Goal: Information Seeking & Learning: Learn about a topic

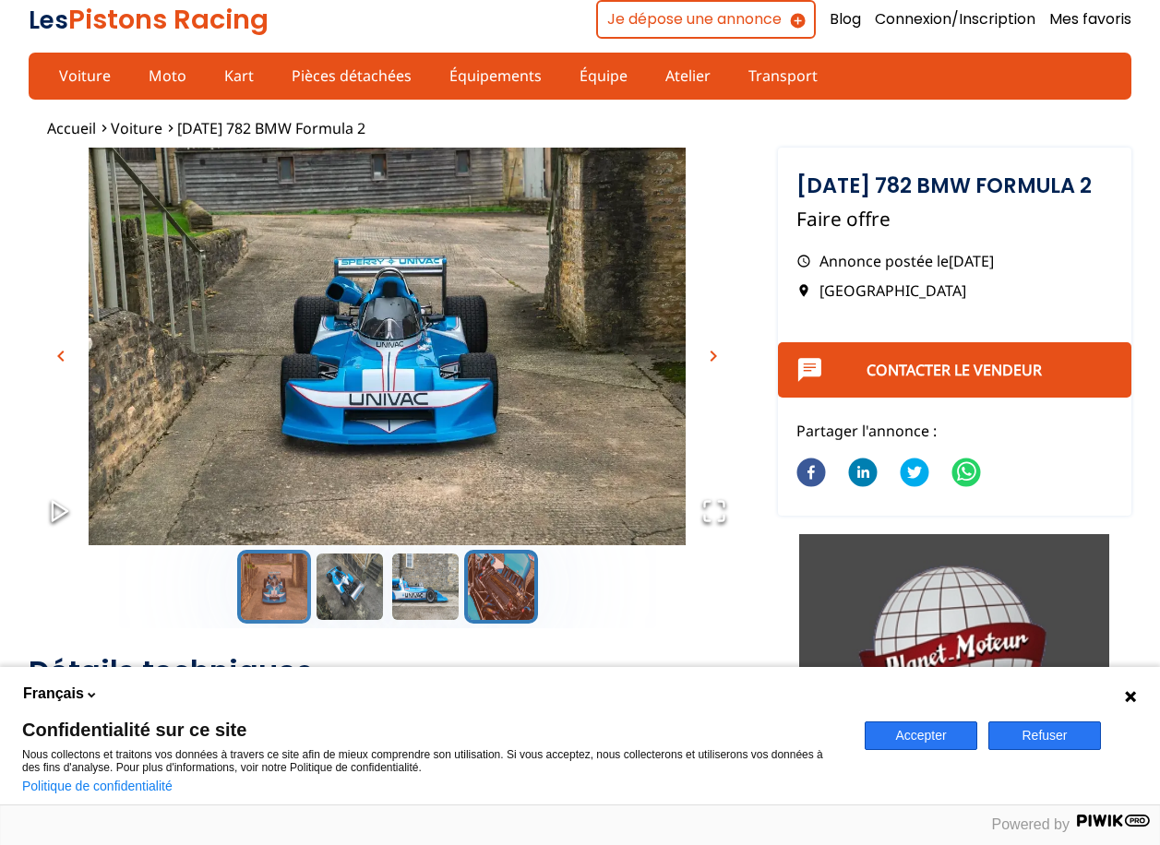
click at [507, 596] on button "Go to Slide 4" at bounding box center [501, 587] width 74 height 74
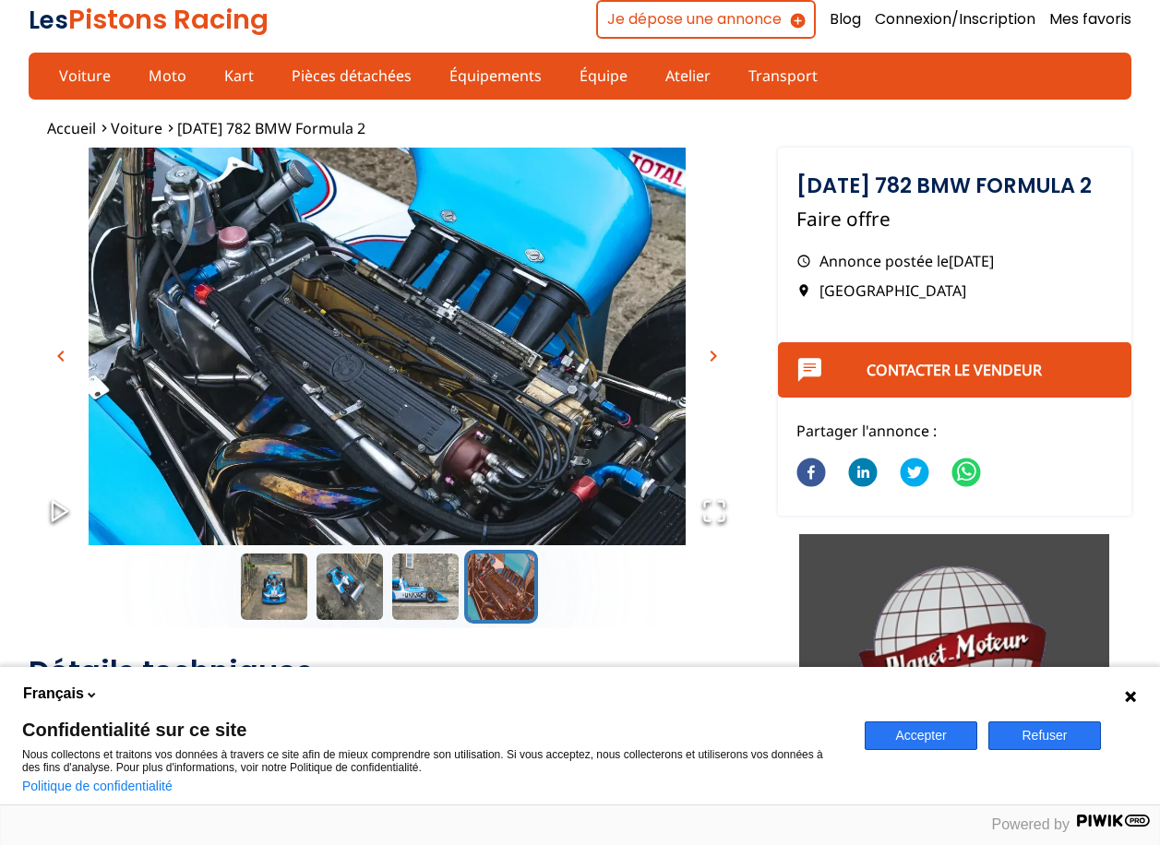
drag, startPoint x: 446, startPoint y: 376, endPoint x: 419, endPoint y: 355, distance: 33.6
click at [419, 355] on img "Go to Slide 4" at bounding box center [387, 347] width 716 height 398
drag, startPoint x: 512, startPoint y: 390, endPoint x: 394, endPoint y: 414, distance: 120.7
click at [392, 414] on img "Go to Slide 4" at bounding box center [387, 347] width 716 height 398
click at [721, 514] on icon "Open Fullscreen" at bounding box center [714, 511] width 26 height 26
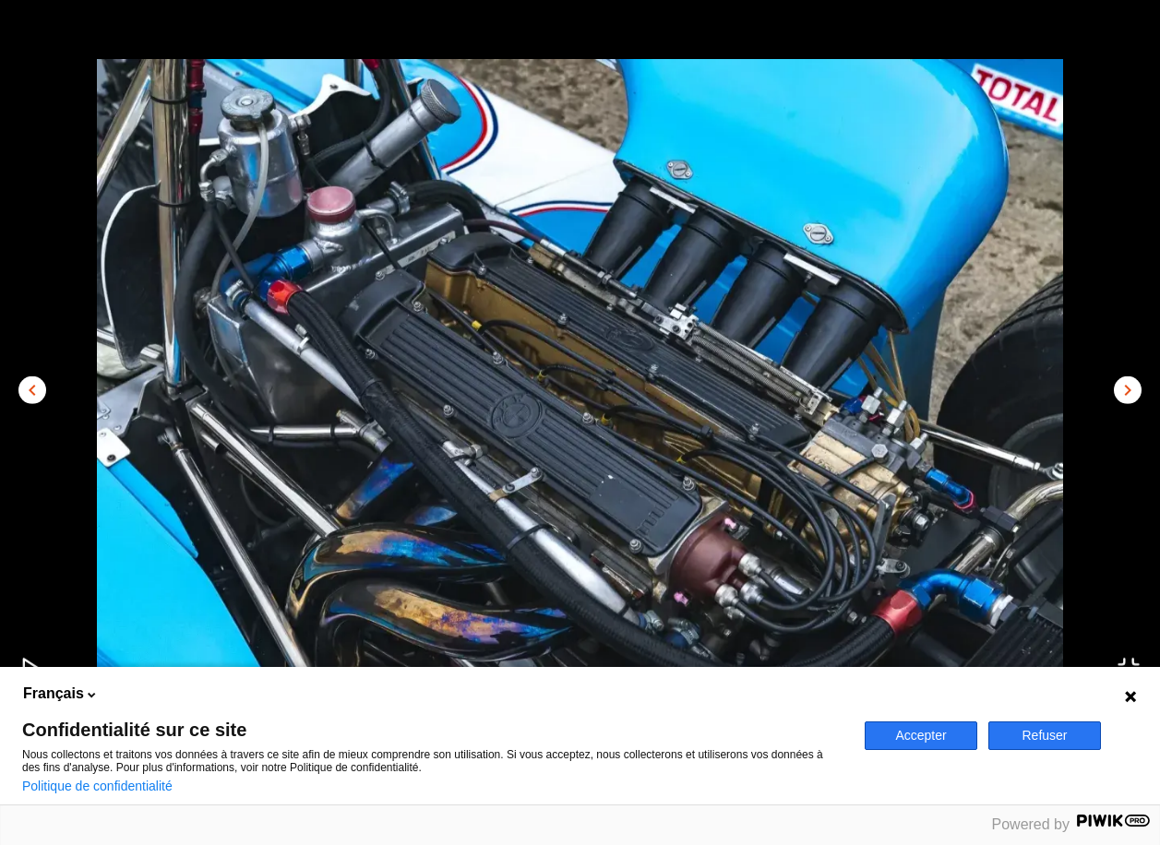
click at [1121, 387] on span "chevron_right" at bounding box center [1128, 390] width 22 height 22
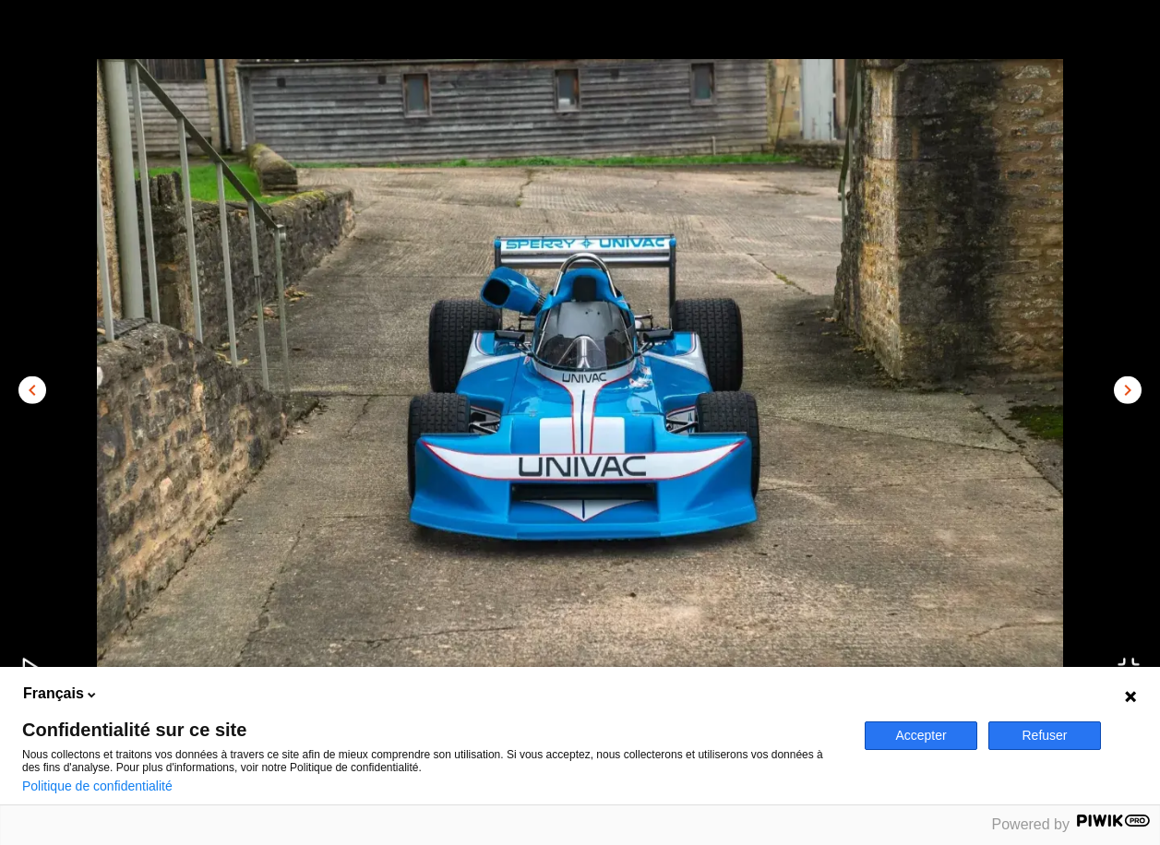
click at [1121, 387] on span "chevron_right" at bounding box center [1128, 390] width 22 height 22
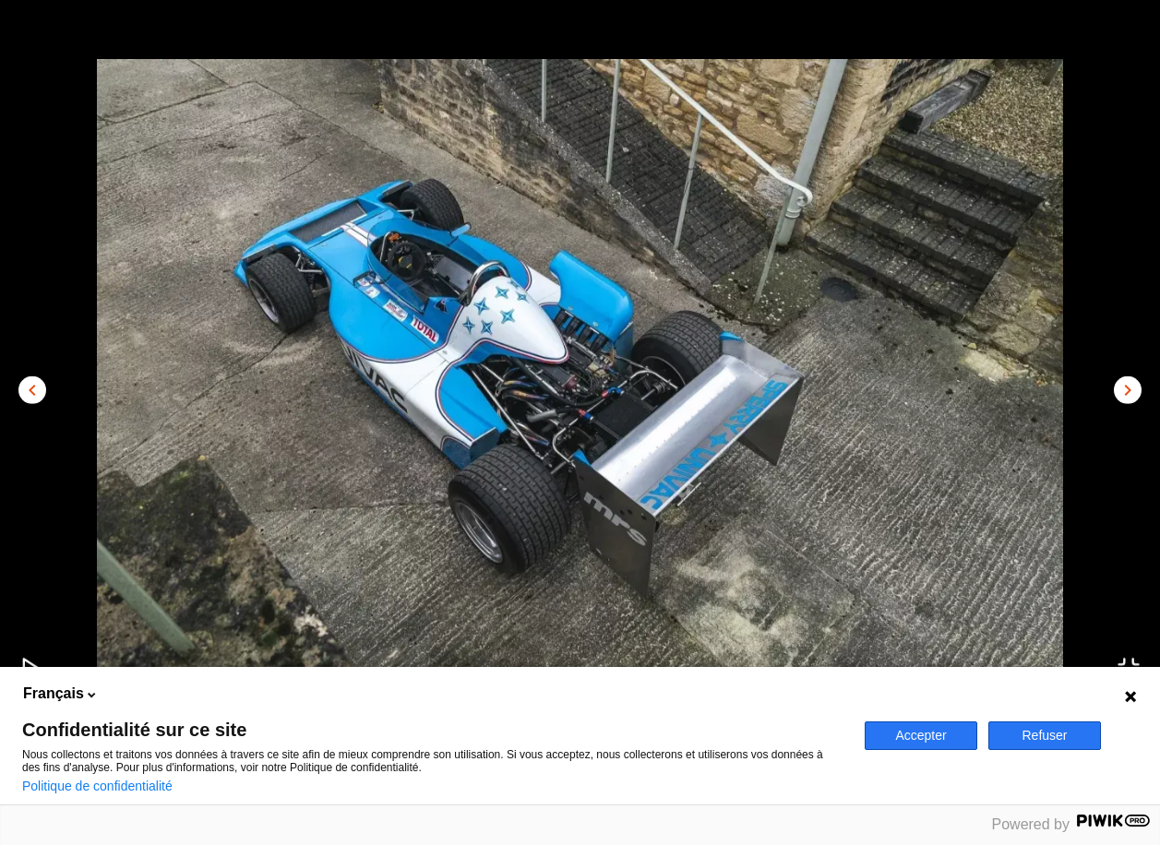
click at [22, 384] on span "chevron_left" at bounding box center [32, 390] width 22 height 22
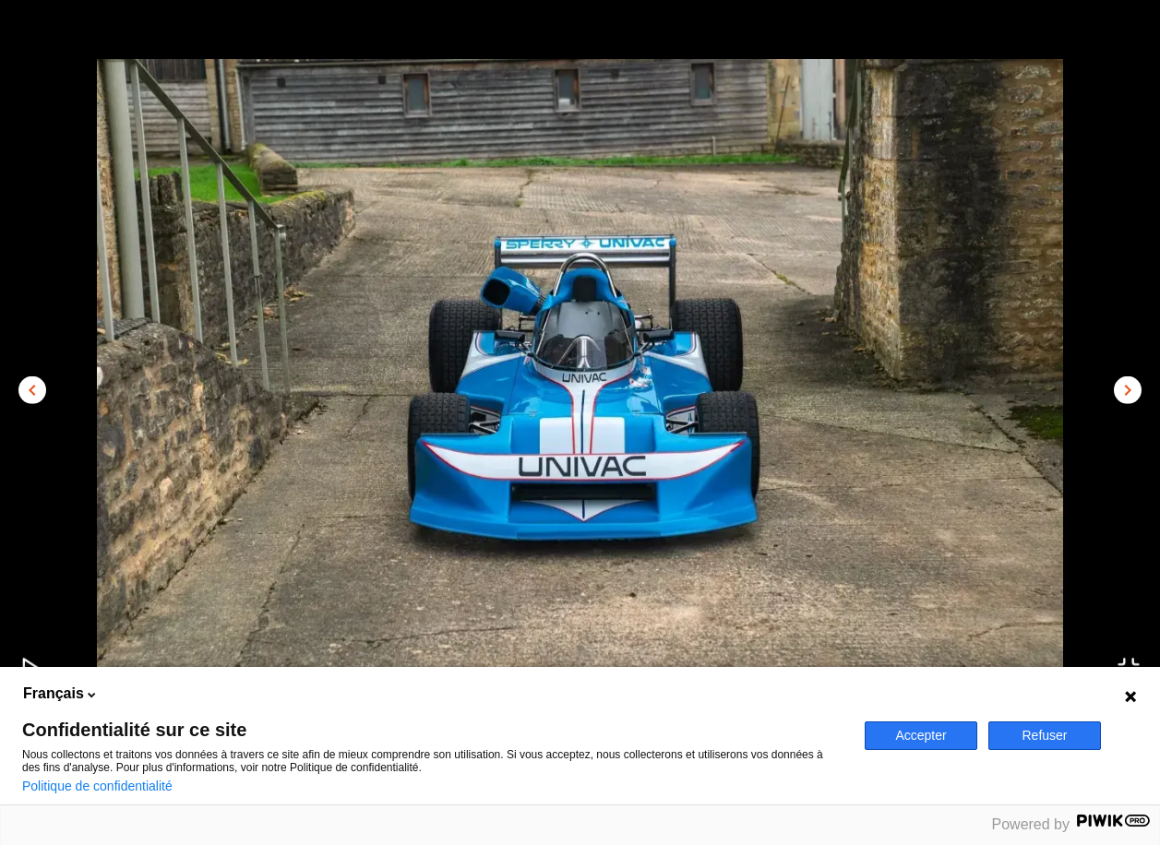
click at [1130, 388] on span "chevron_right" at bounding box center [1128, 390] width 22 height 22
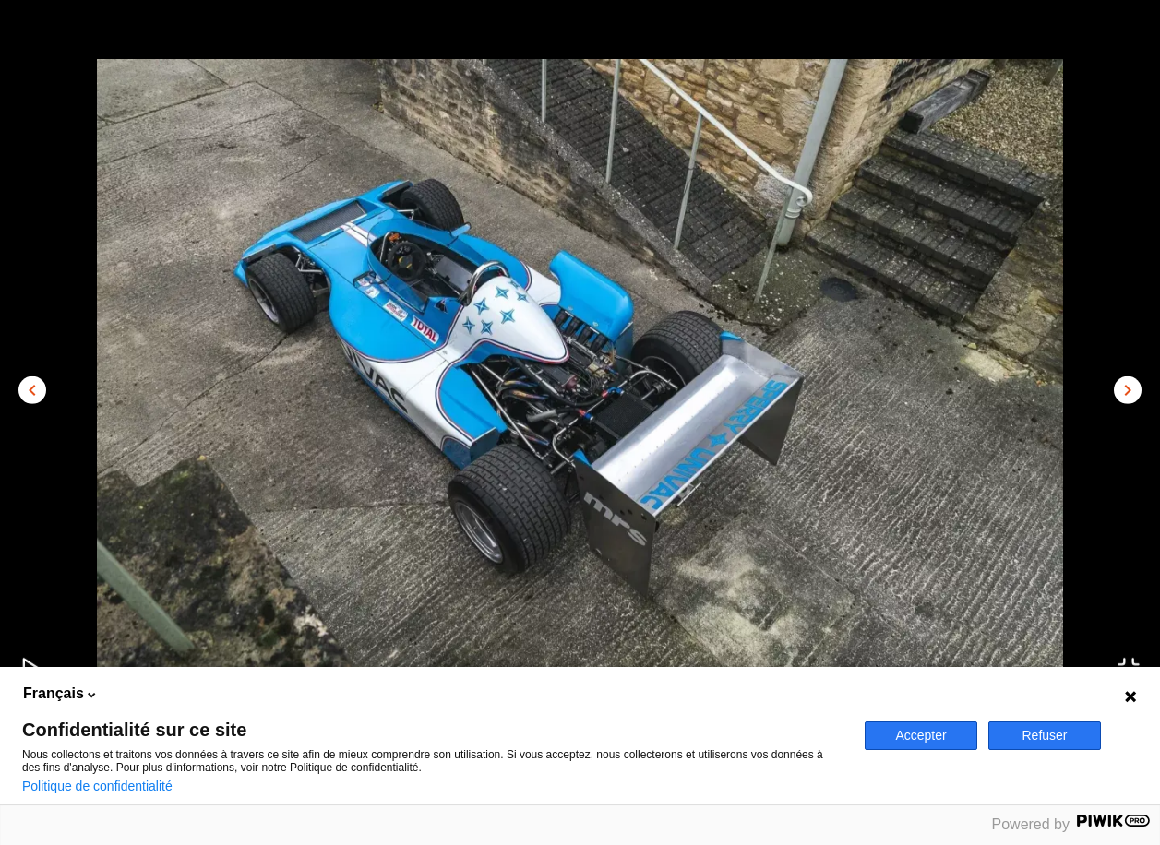
click at [1130, 388] on span "chevron_right" at bounding box center [1128, 390] width 22 height 22
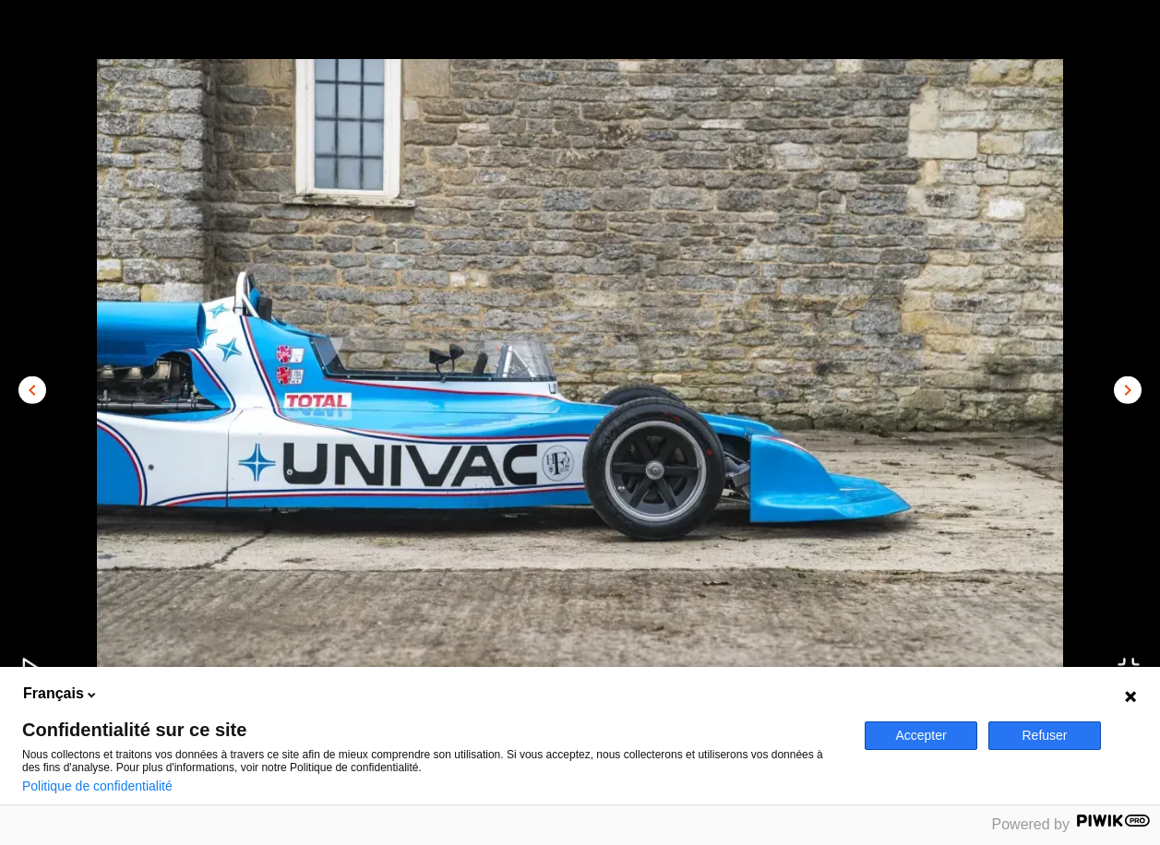
click at [1121, 385] on span "chevron_right" at bounding box center [1128, 390] width 22 height 22
